Goal: Navigation & Orientation: Find specific page/section

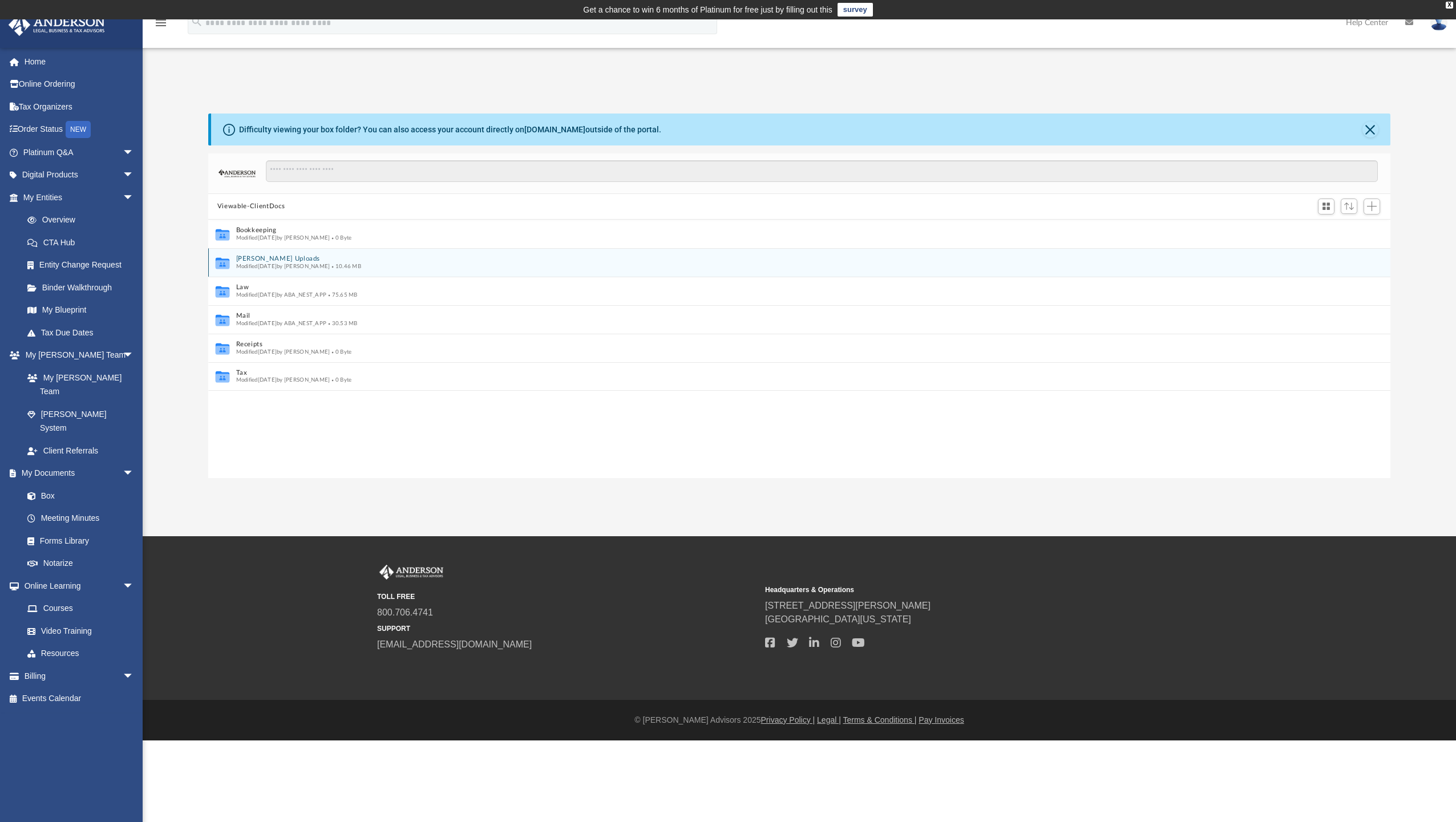
scroll to position [251, 1174]
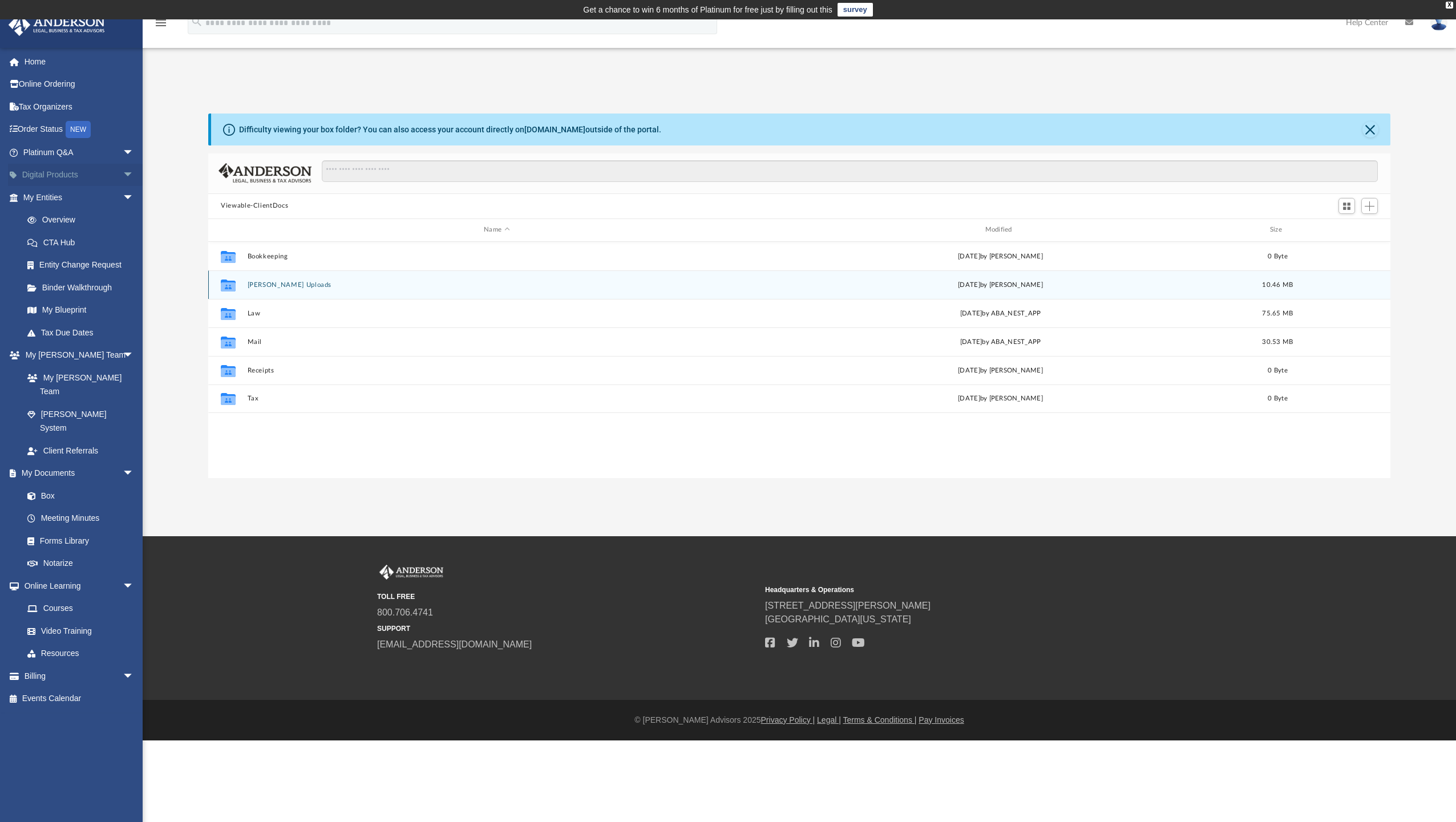
click at [82, 174] on link "Digital Products arrow_drop_down" at bounding box center [80, 175] width 143 height 23
click at [123, 173] on span "arrow_drop_down" at bounding box center [134, 175] width 23 height 24
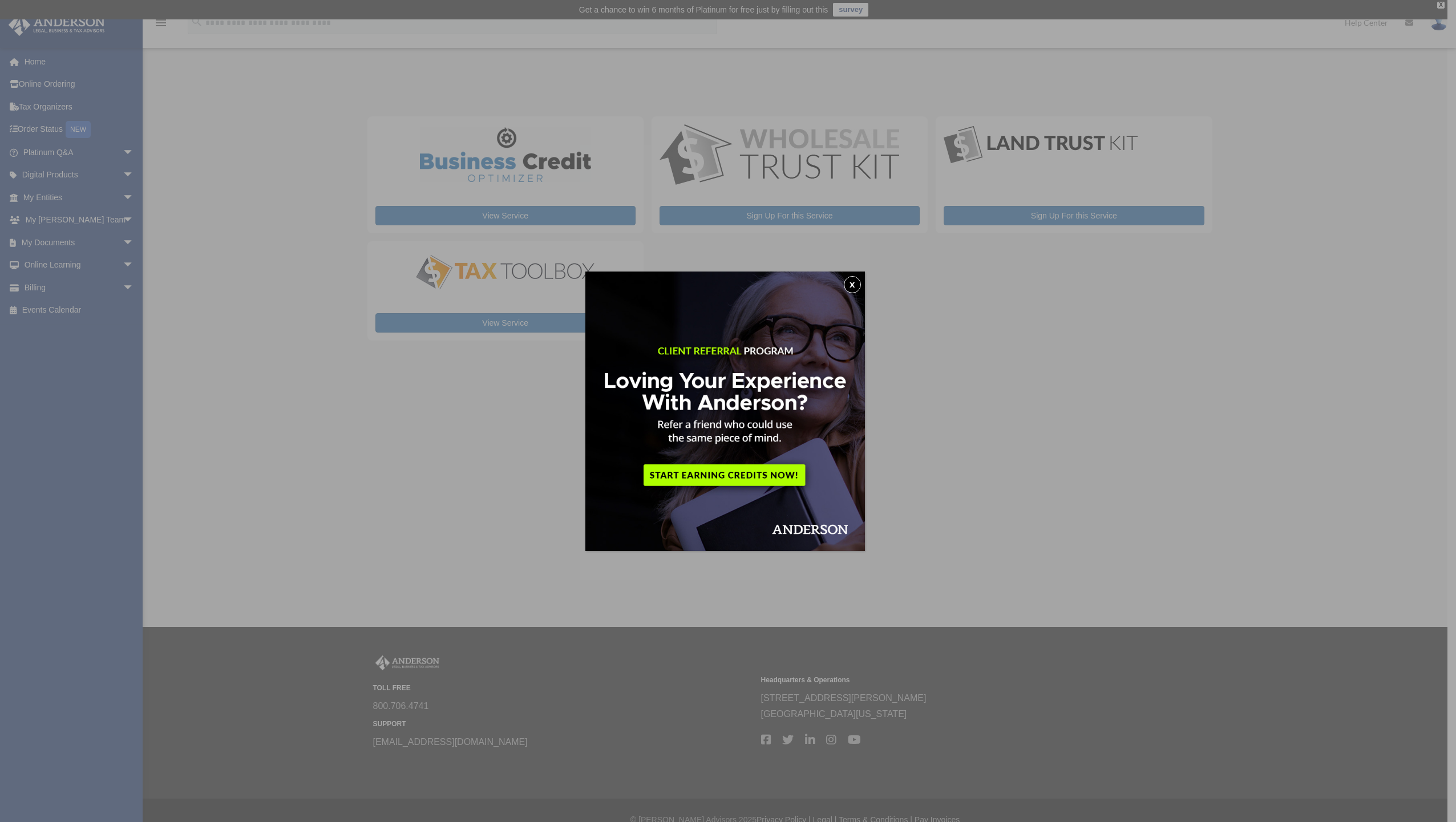
click at [409, 491] on div "x" at bounding box center [728, 411] width 1456 height 822
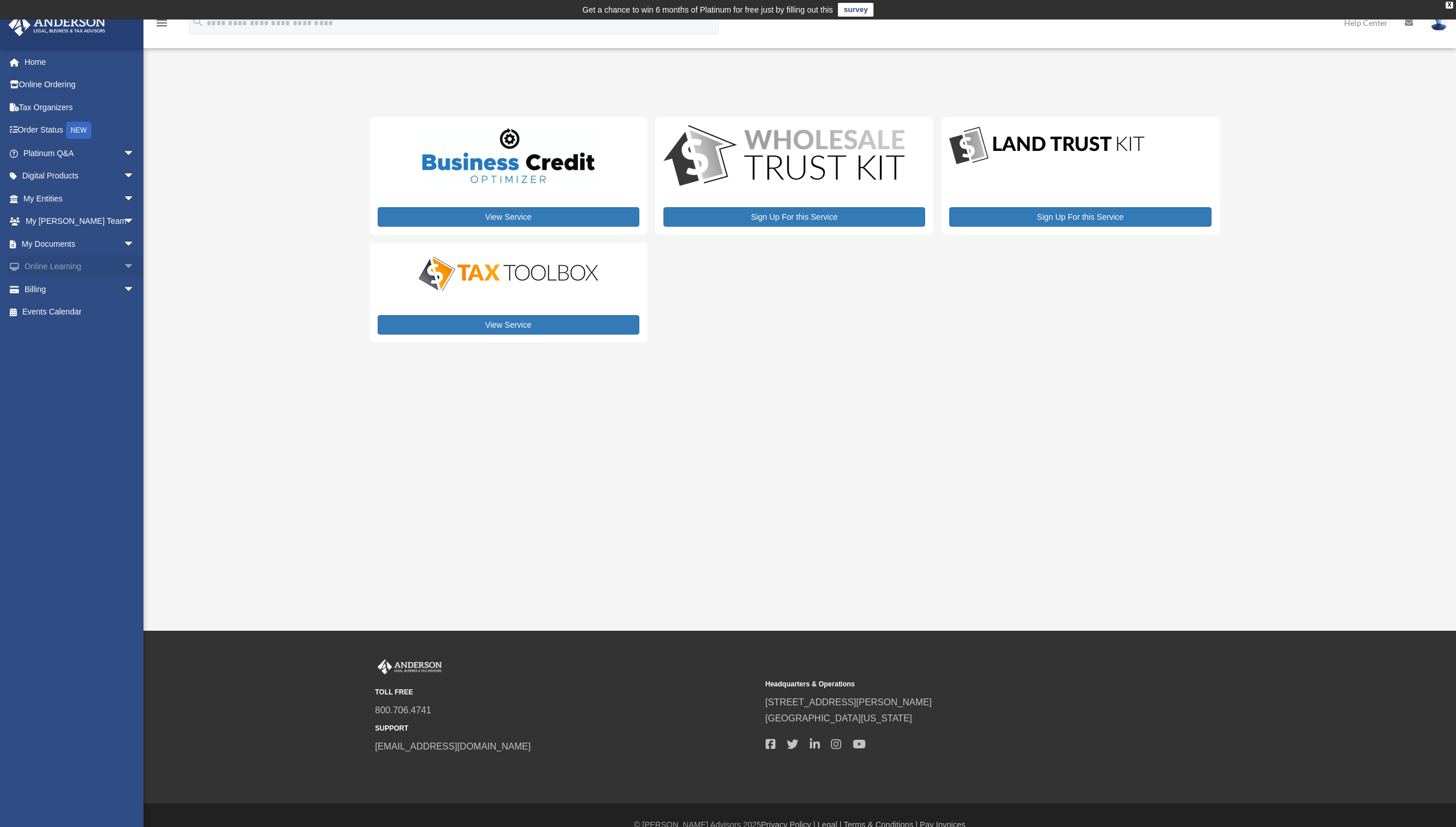
click at [79, 268] on link "Online Learning arrow_drop_down" at bounding box center [80, 267] width 144 height 23
click at [123, 268] on span "arrow_drop_down" at bounding box center [134, 267] width 23 height 24
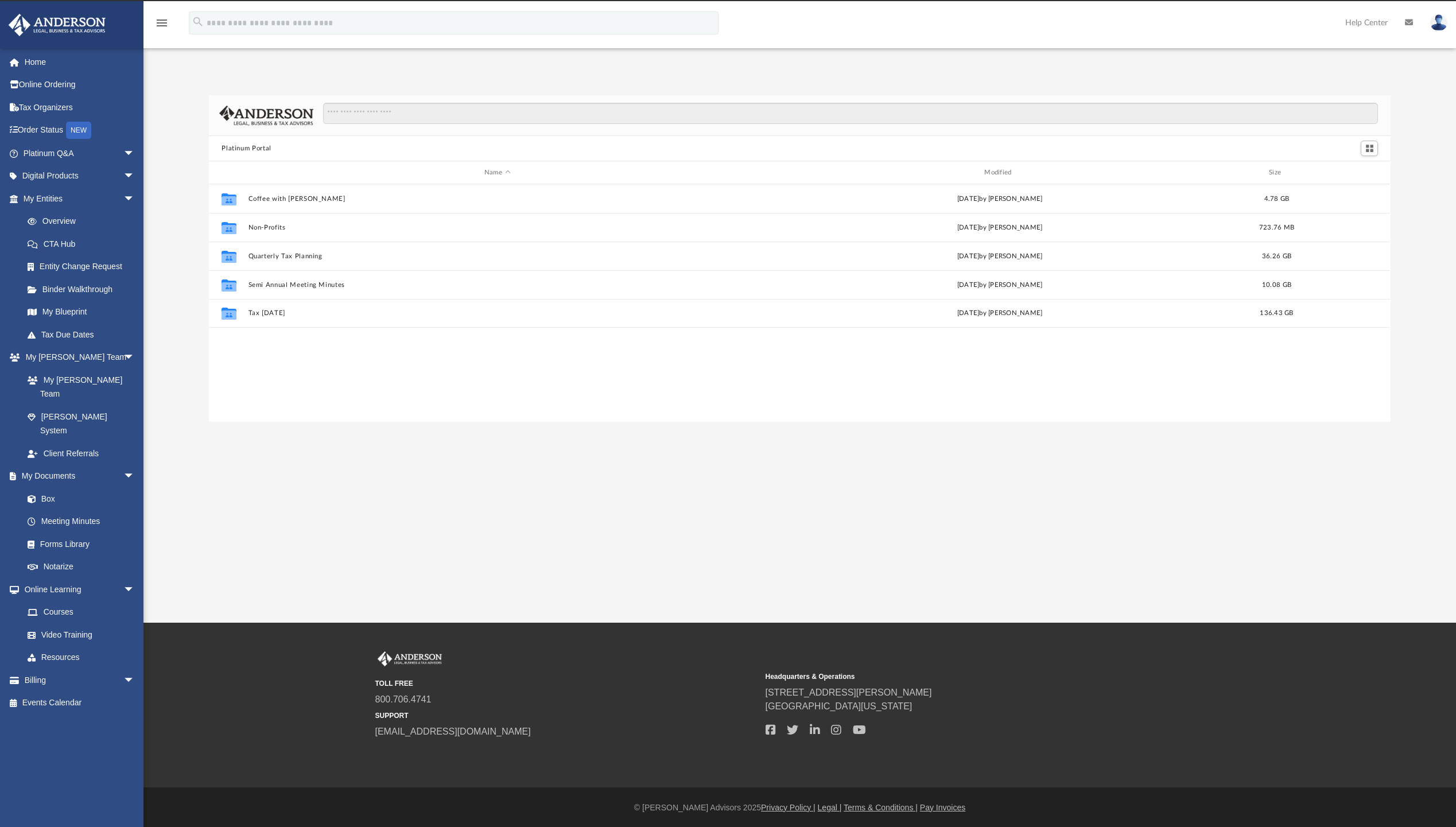
scroll to position [252, 1173]
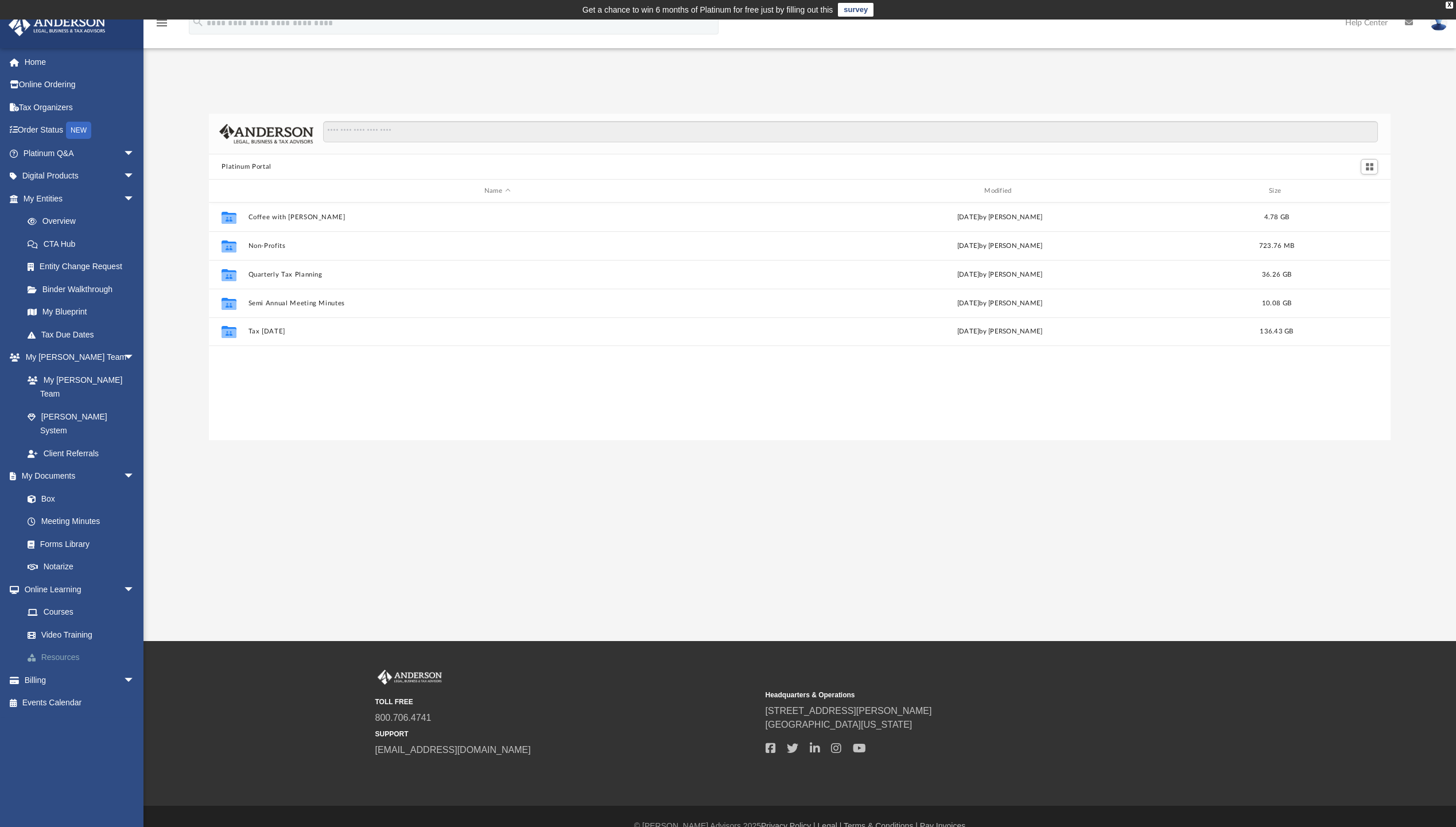
click at [73, 646] on link "Resources" at bounding box center [84, 658] width 136 height 23
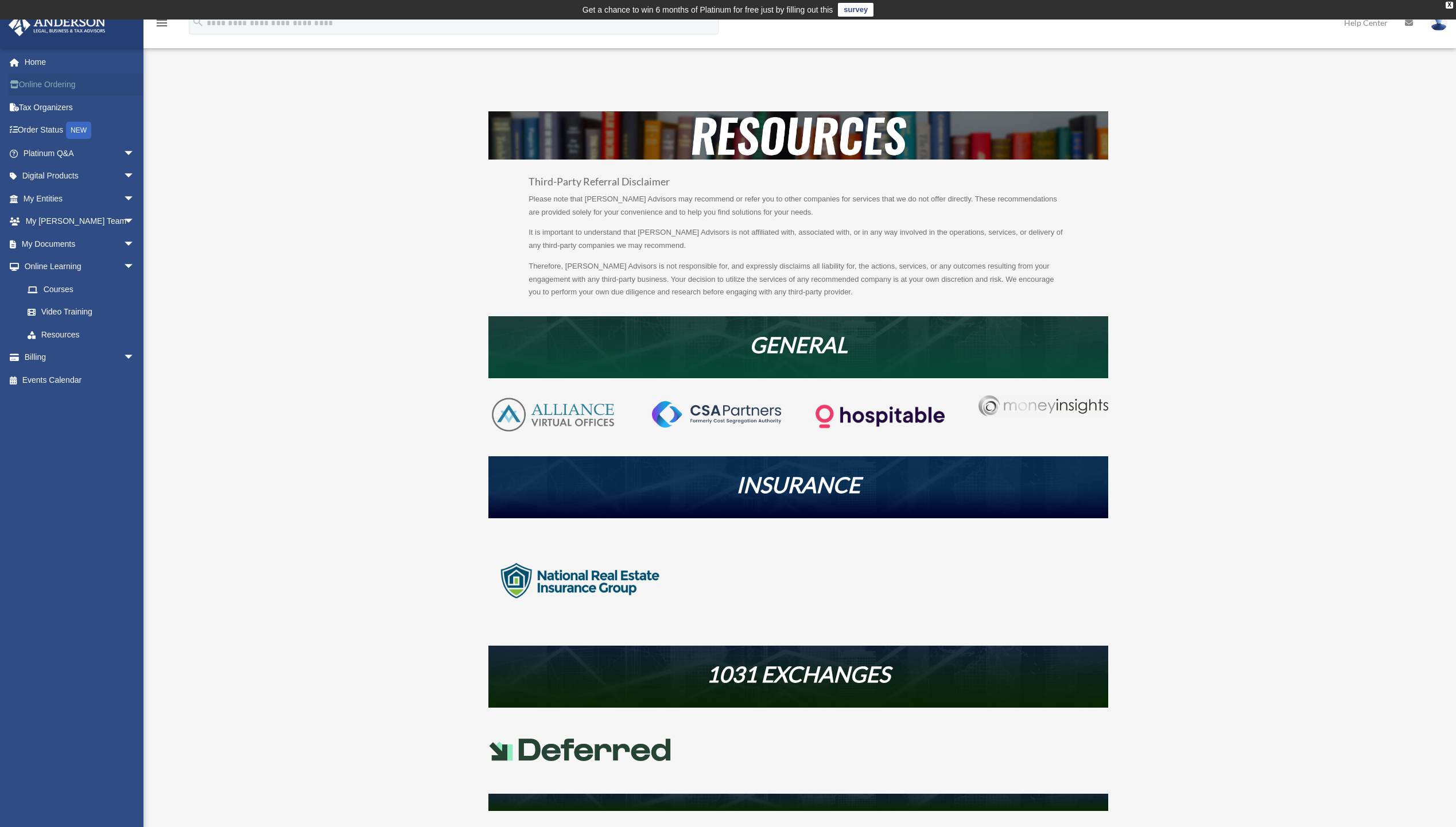
click at [74, 88] on link "Online Ordering" at bounding box center [80, 85] width 144 height 23
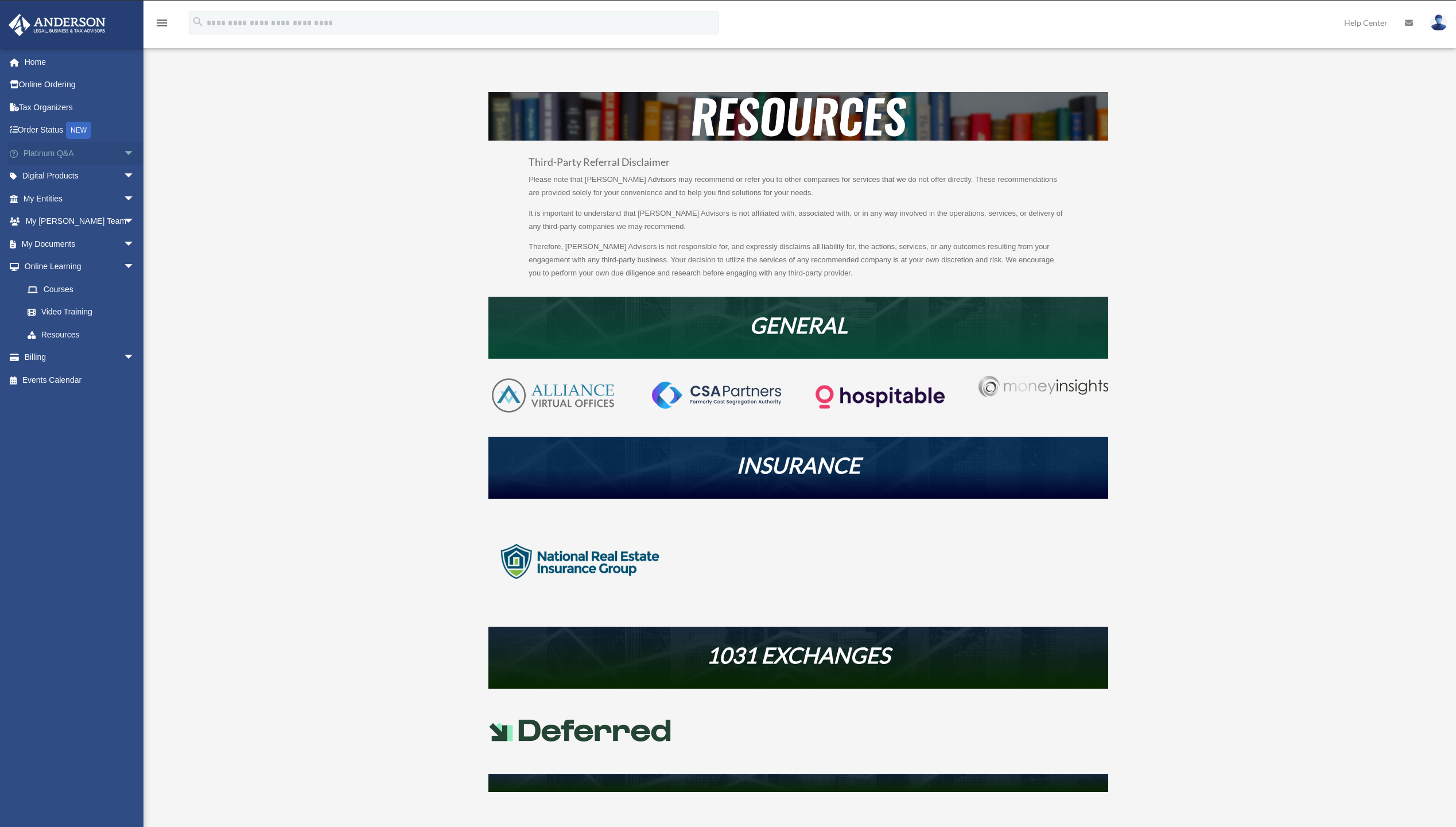
click at [123, 155] on span "arrow_drop_down" at bounding box center [134, 153] width 23 height 24
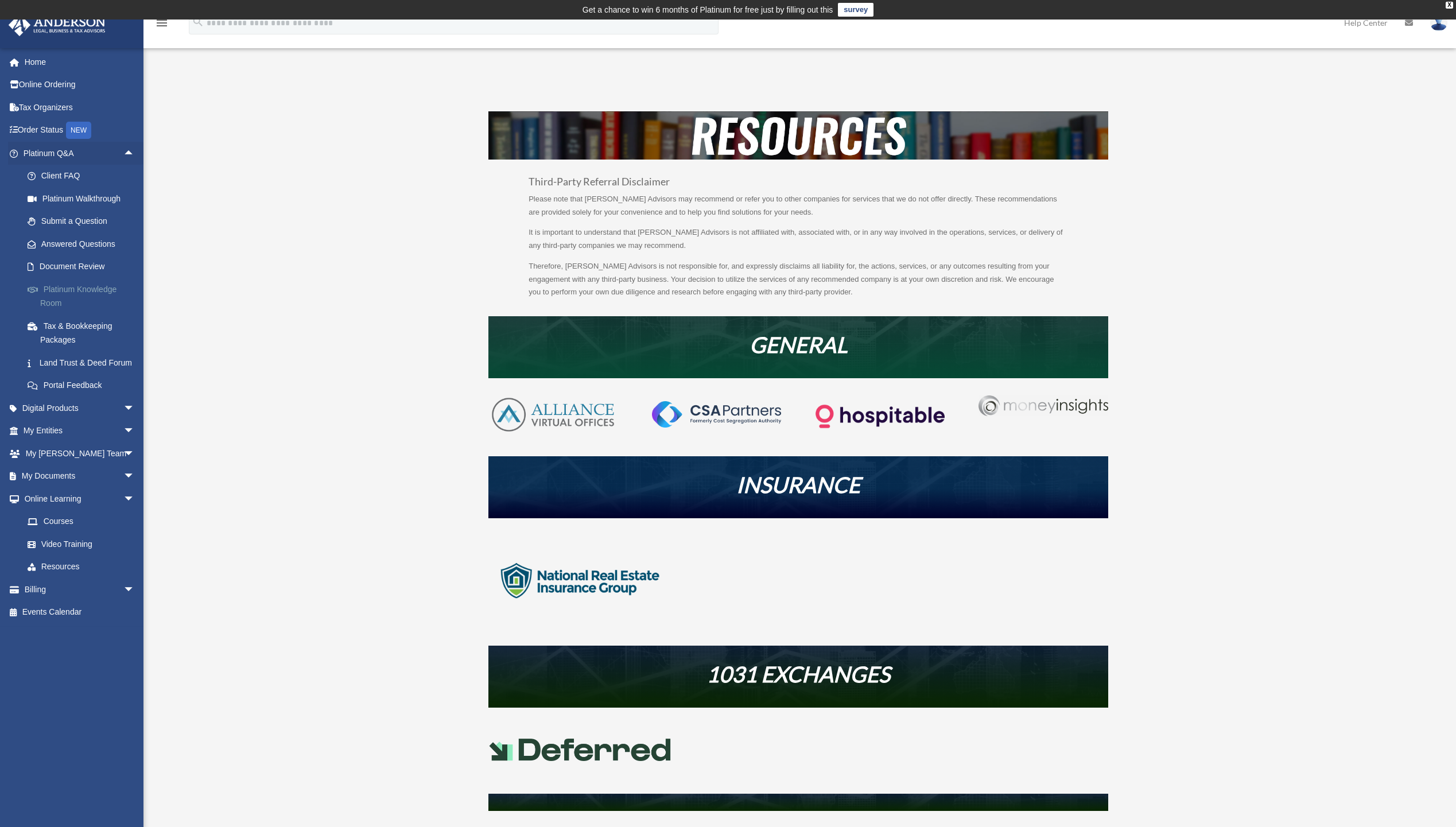
click at [104, 292] on link "Platinum Knowledge Room" at bounding box center [84, 296] width 136 height 37
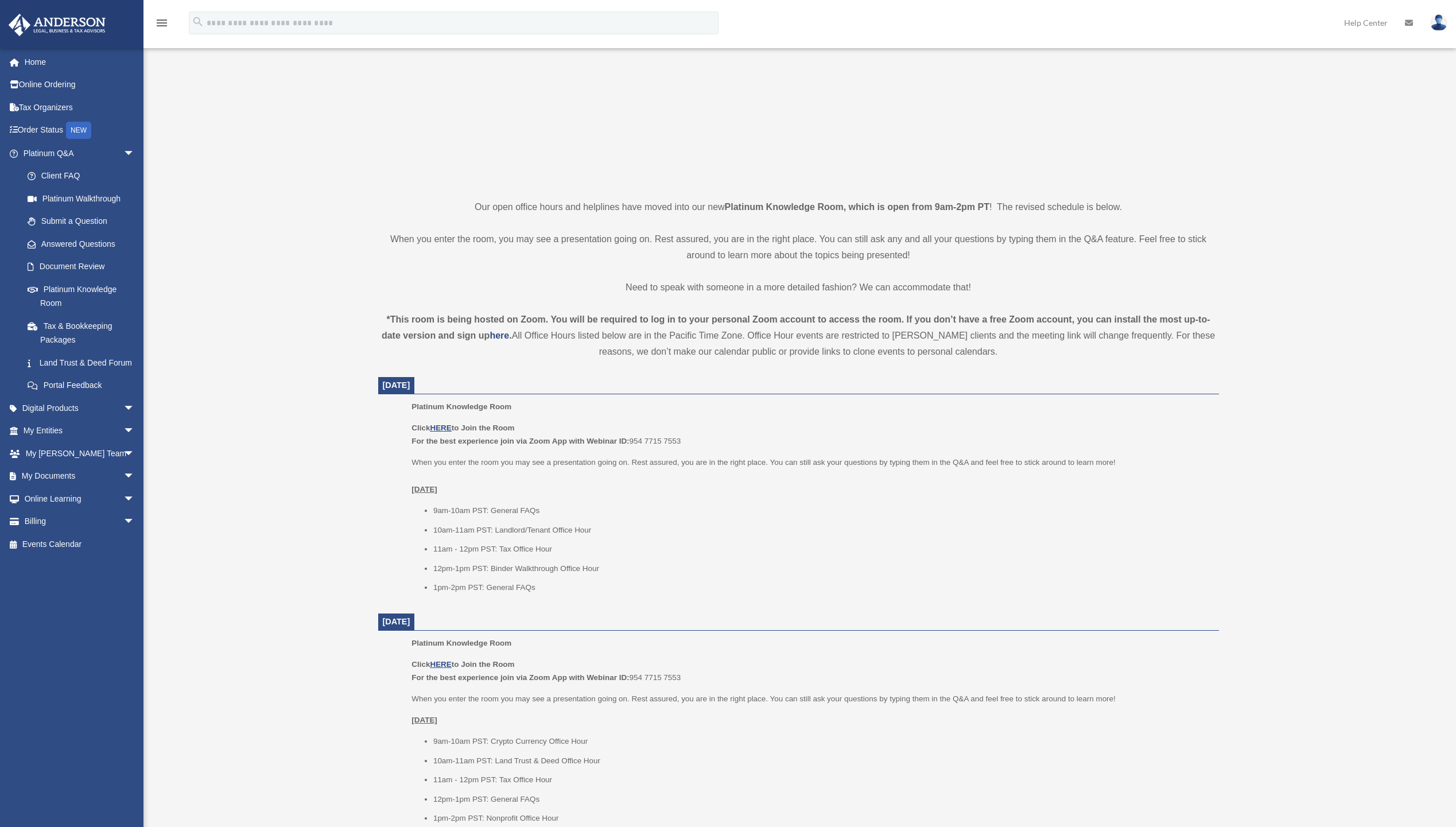
scroll to position [230, 0]
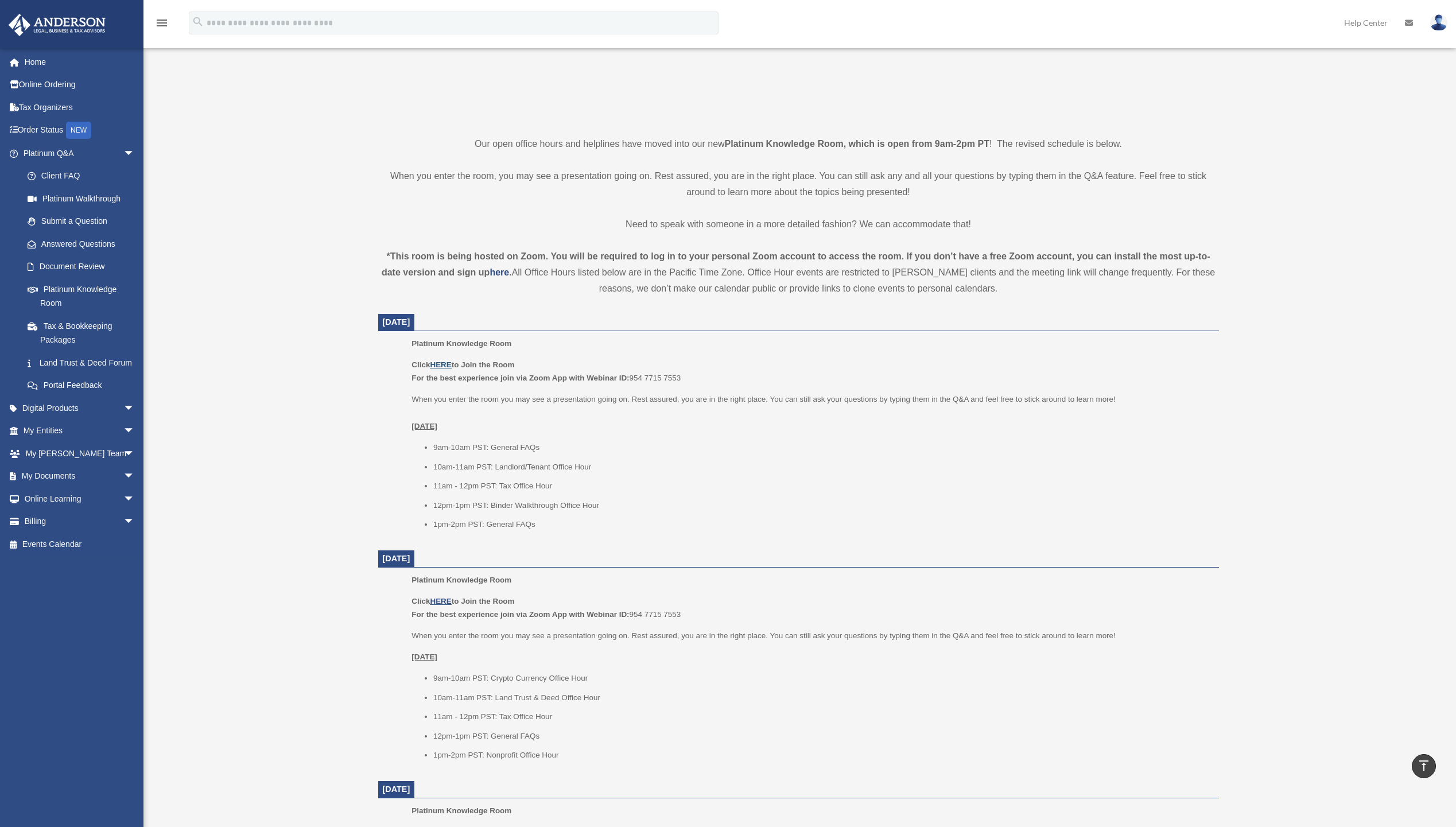
click at [441, 362] on u "HERE" at bounding box center [441, 364] width 21 height 9
